Goal: Task Accomplishment & Management: Manage account settings

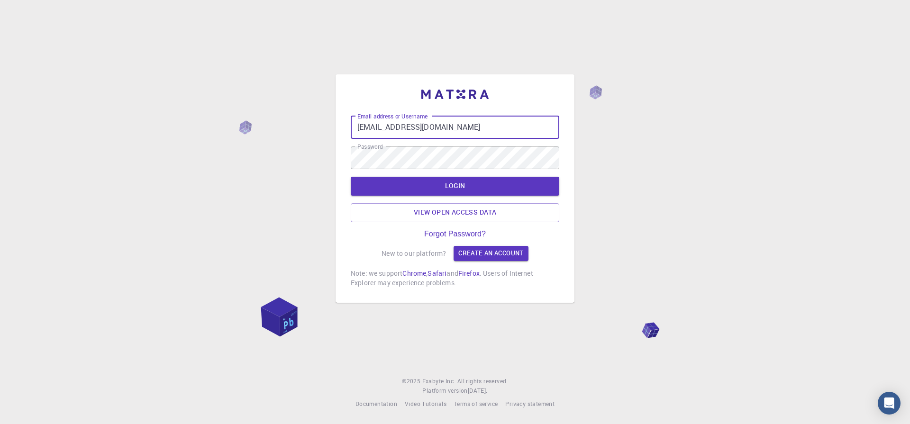
click at [414, 124] on input "[EMAIL_ADDRESS][DOMAIN_NAME]" at bounding box center [455, 127] width 208 height 23
click at [444, 124] on input "[EMAIL_ADDRESS][DOMAIN_NAME]" at bounding box center [455, 127] width 208 height 23
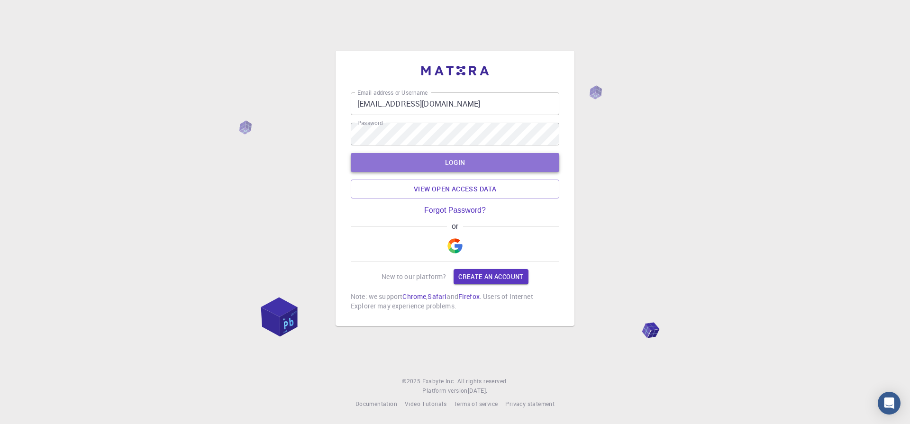
click at [398, 162] on button "LOGIN" at bounding box center [455, 162] width 208 height 19
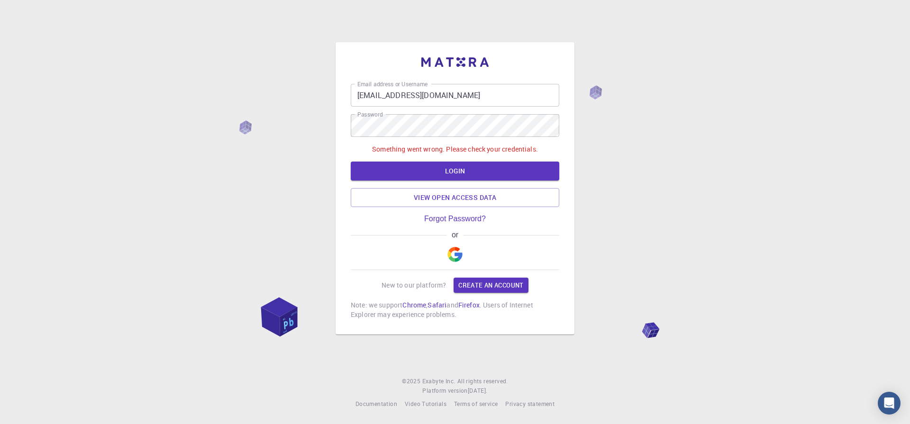
click at [450, 100] on input "[EMAIL_ADDRESS][DOMAIN_NAME]" at bounding box center [455, 95] width 208 height 23
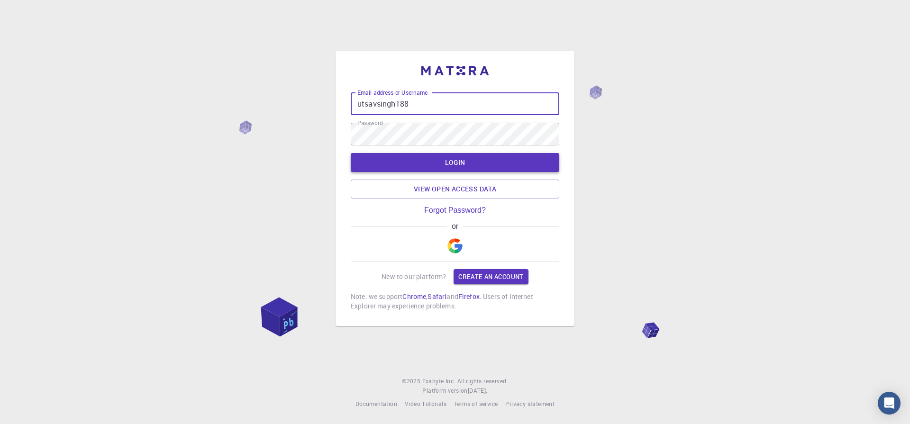
type input "utsavsingh188"
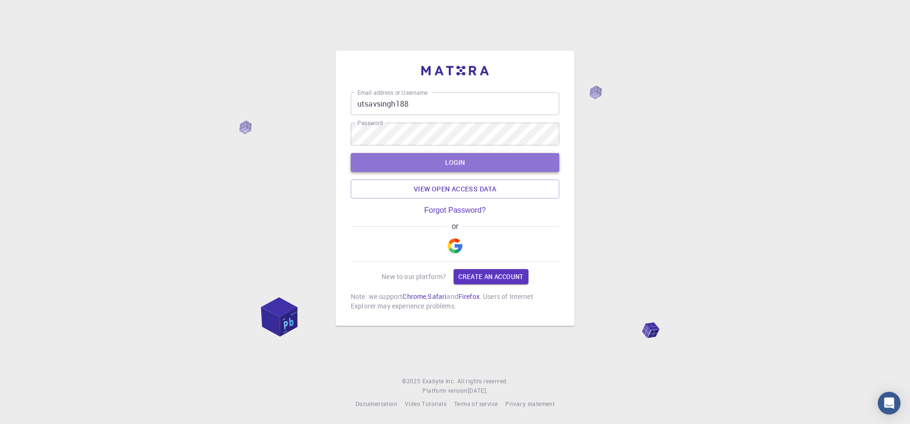
click at [427, 162] on button "LOGIN" at bounding box center [455, 162] width 208 height 19
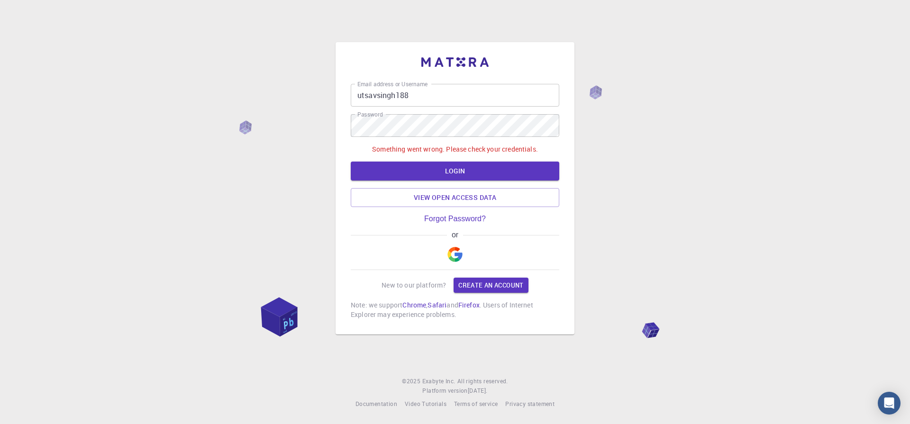
click at [377, 141] on form "Email address or Username utsavsingh188 Email address or Username Password Pass…" at bounding box center [455, 145] width 208 height 123
click at [427, 220] on link "Forgot Password?" at bounding box center [455, 219] width 62 height 9
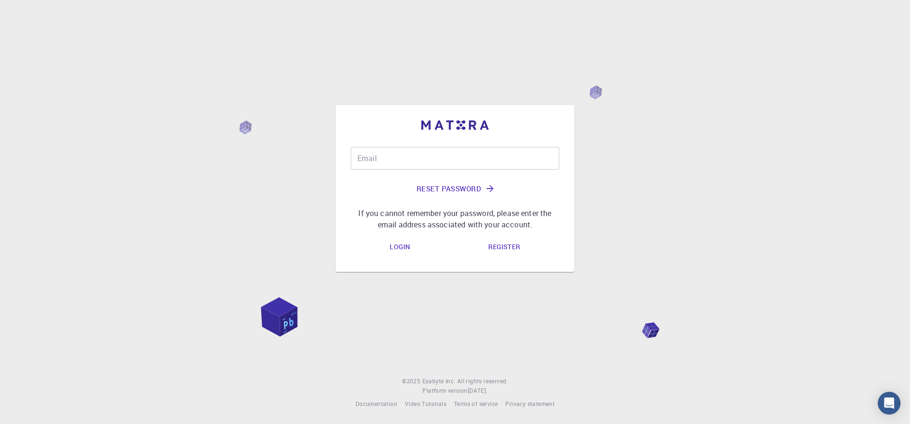
click at [439, 165] on input "Email" at bounding box center [455, 158] width 208 height 23
type input "[EMAIL_ADDRESS][DOMAIN_NAME]"
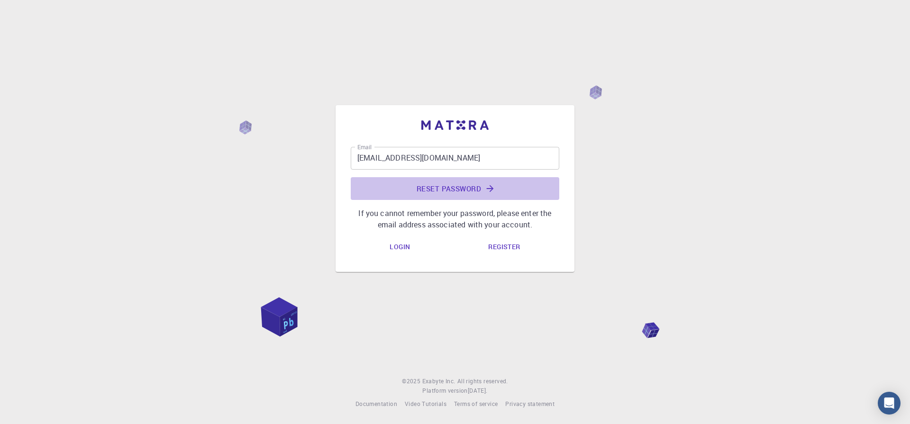
click at [444, 185] on button "Reset Password" at bounding box center [455, 188] width 208 height 23
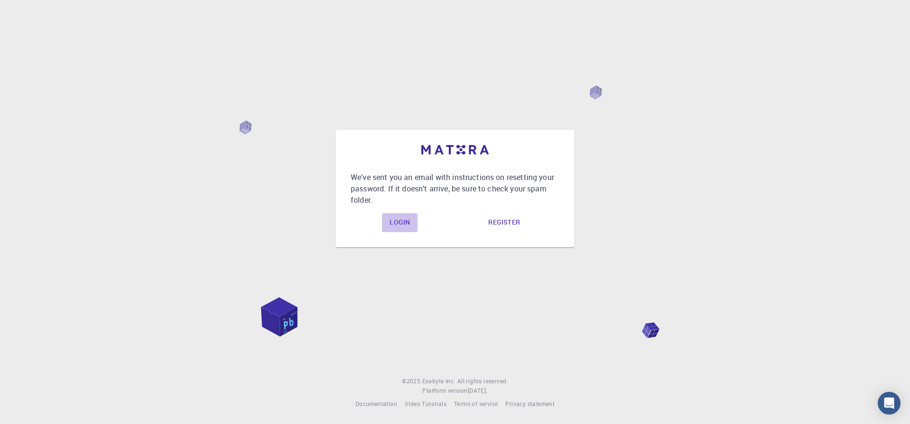
click at [398, 223] on link "Login" at bounding box center [400, 222] width 36 height 19
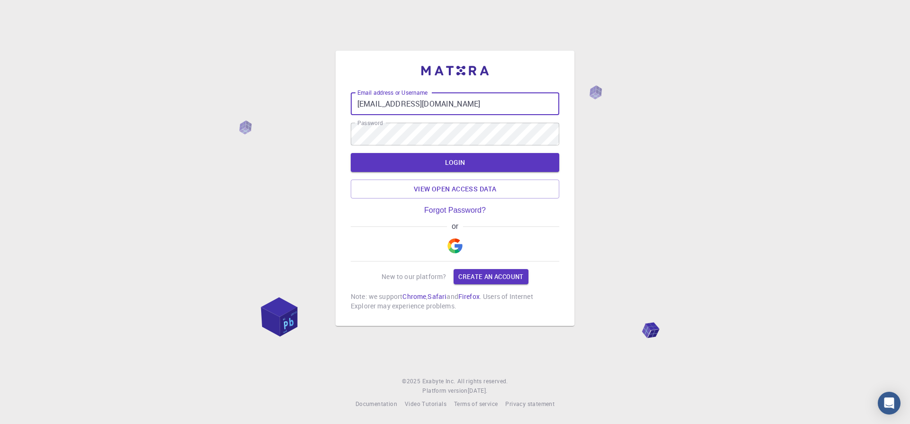
click at [449, 107] on input "[EMAIL_ADDRESS][DOMAIN_NAME]" at bounding box center [455, 103] width 208 height 23
type input "utsavsingh188"
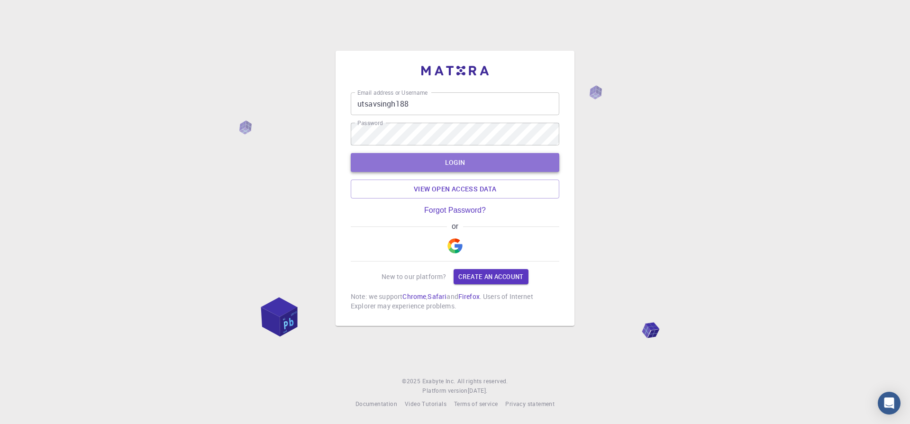
click at [384, 163] on button "LOGIN" at bounding box center [455, 162] width 208 height 19
